Goal: Information Seeking & Learning: Learn about a topic

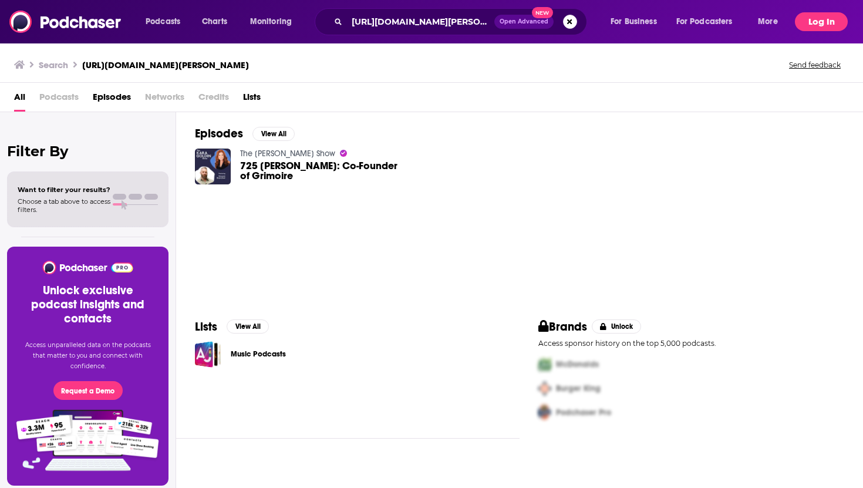
click at [817, 21] on button "Log In" at bounding box center [821, 21] width 53 height 19
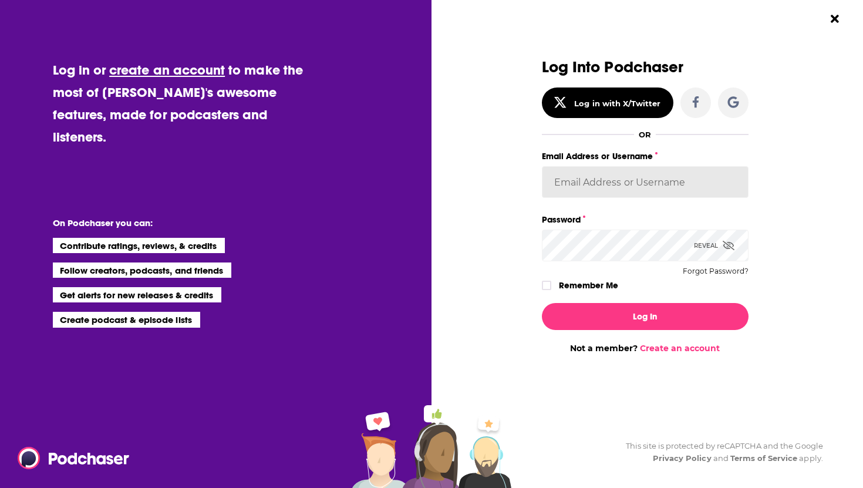
click at [610, 185] on input "Email Address or Username" at bounding box center [645, 182] width 207 height 32
paste input "SolComms"
type input "SolComms"
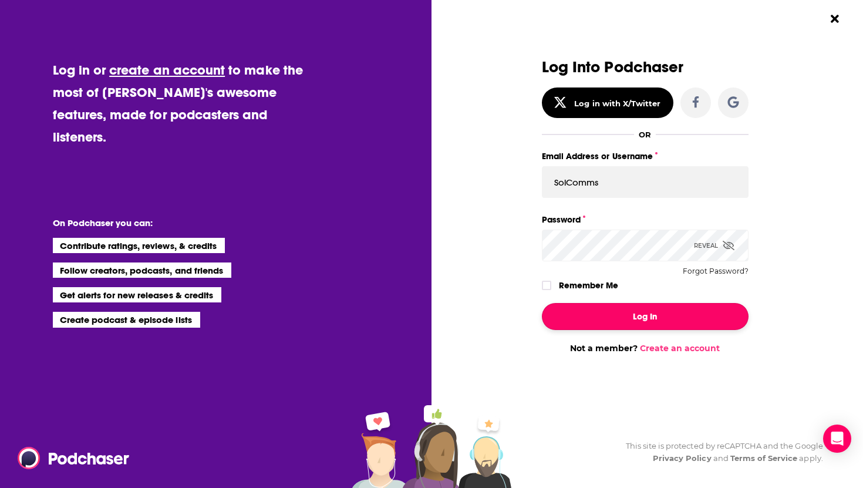
click at [598, 309] on button "Log In" at bounding box center [645, 316] width 207 height 27
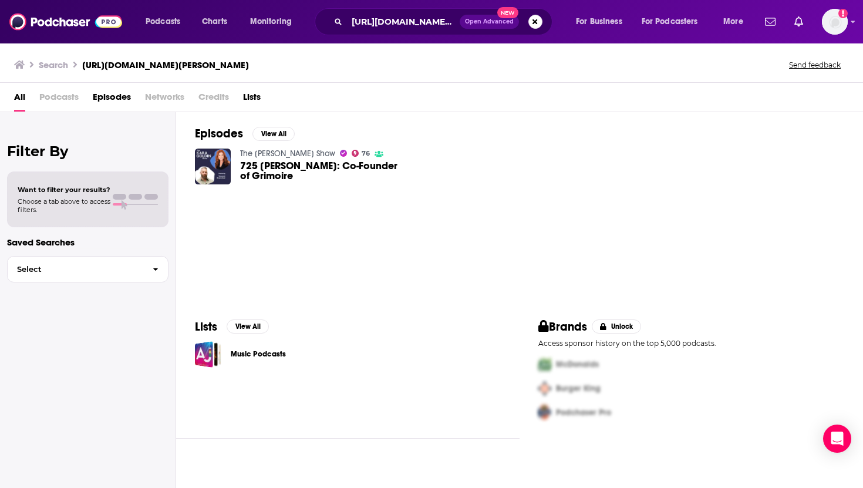
click at [284, 169] on span "725 [PERSON_NAME]: Co-Founder of Grimoire" at bounding box center [321, 171] width 162 height 20
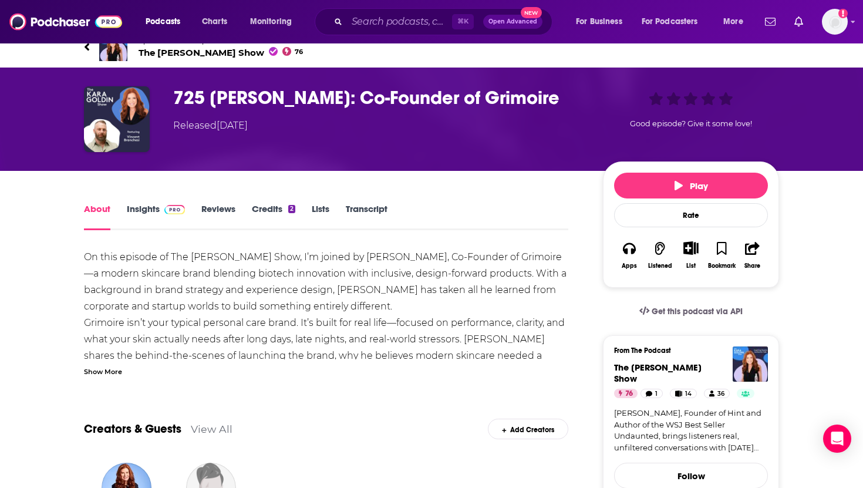
scroll to position [15, 0]
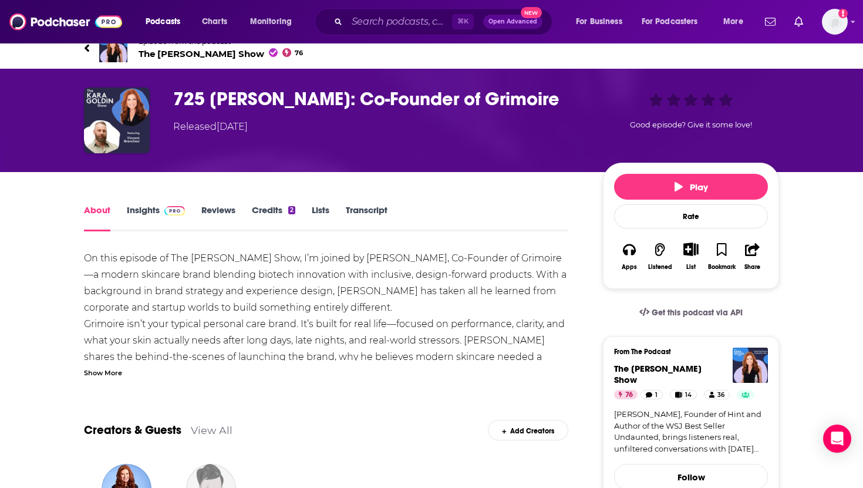
click at [141, 210] on link "Insights" at bounding box center [156, 217] width 58 height 27
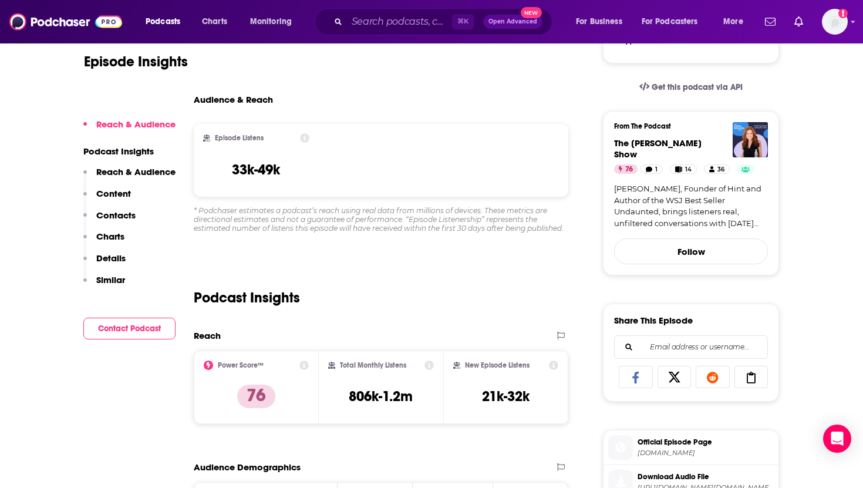
scroll to position [244, 0]
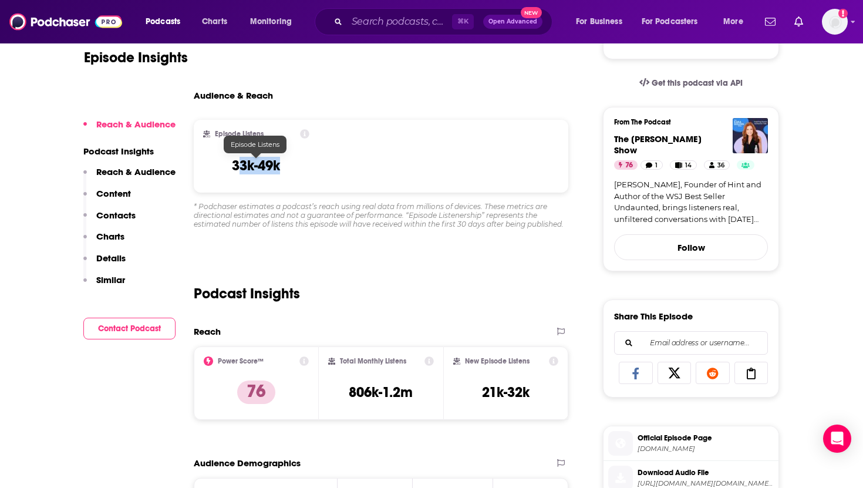
drag, startPoint x: 297, startPoint y: 167, endPoint x: 242, endPoint y: 166, distance: 55.2
click at [242, 166] on div "Episode Listens 33k-49k" at bounding box center [256, 156] width 106 height 54
